Goal: Check status

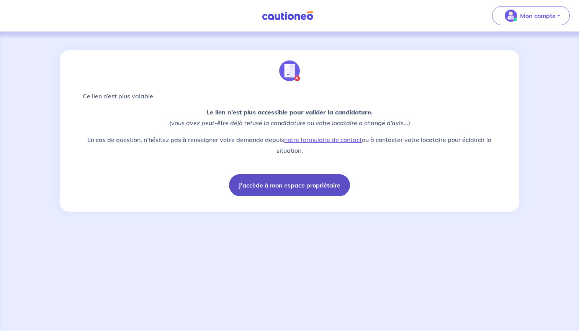
click at [304, 187] on button "J'accède à mon espace propriétaire" at bounding box center [289, 185] width 121 height 22
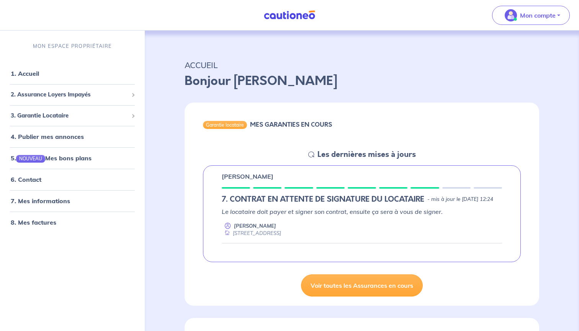
click at [427, 185] on div "[PERSON_NAME] 7. CONTRAT EN ATTENTE DE SIGNATURE DU LOCATAIRE - mis à jour le […" at bounding box center [362, 214] width 318 height 97
click at [393, 190] on div "[PERSON_NAME] 7. CONTRAT EN ATTENTE DE SIGNATURE DU LOCATAIRE - mis à jour le […" at bounding box center [362, 214] width 318 height 97
